Goal: Task Accomplishment & Management: Use online tool/utility

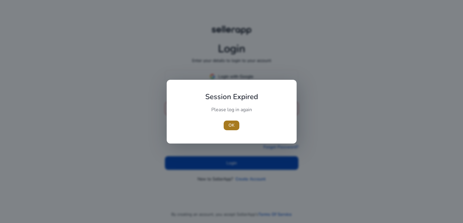
click at [232, 123] on span "OK" at bounding box center [232, 125] width 6 height 6
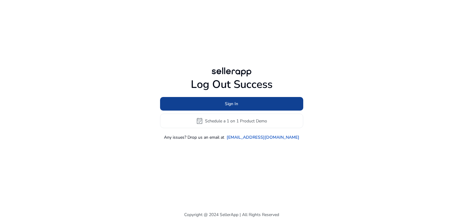
click at [233, 105] on span "Sign In" at bounding box center [231, 103] width 13 height 6
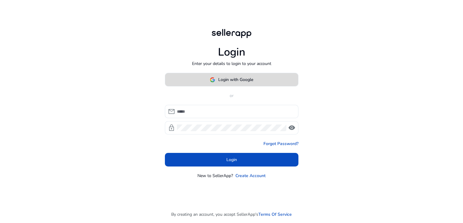
click at [240, 76] on span "Login with Google" at bounding box center [235, 79] width 35 height 6
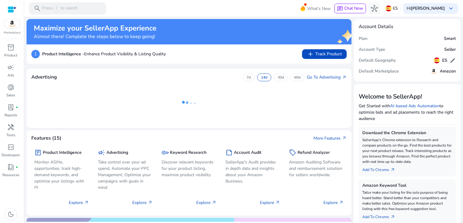
click at [277, 59] on div "1 Product Intelligence - Enhance Product Visibility & Listing Quality add Track…" at bounding box center [189, 53] width 325 height 19
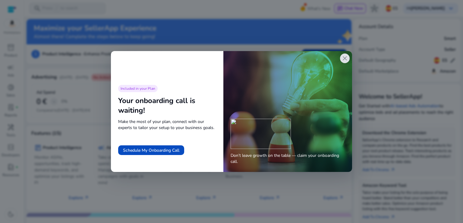
click at [346, 59] on span "close" at bounding box center [344, 58] width 7 height 7
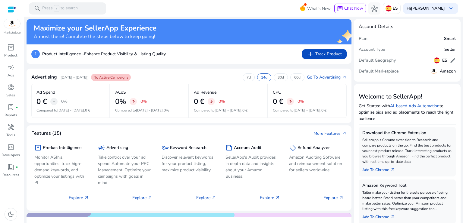
click at [257, 3] on mat-toolbar "search Press / to search What's New chat Chat Now hub ES Hi [PERSON_NAME] keybo…" at bounding box center [243, 8] width 439 height 17
click at [257, 6] on mat-toolbar "search Press / to search What's New chat Chat Now hub ES Hi [PERSON_NAME] keybo…" at bounding box center [243, 8] width 439 height 17
